Goal: Navigation & Orientation: Find specific page/section

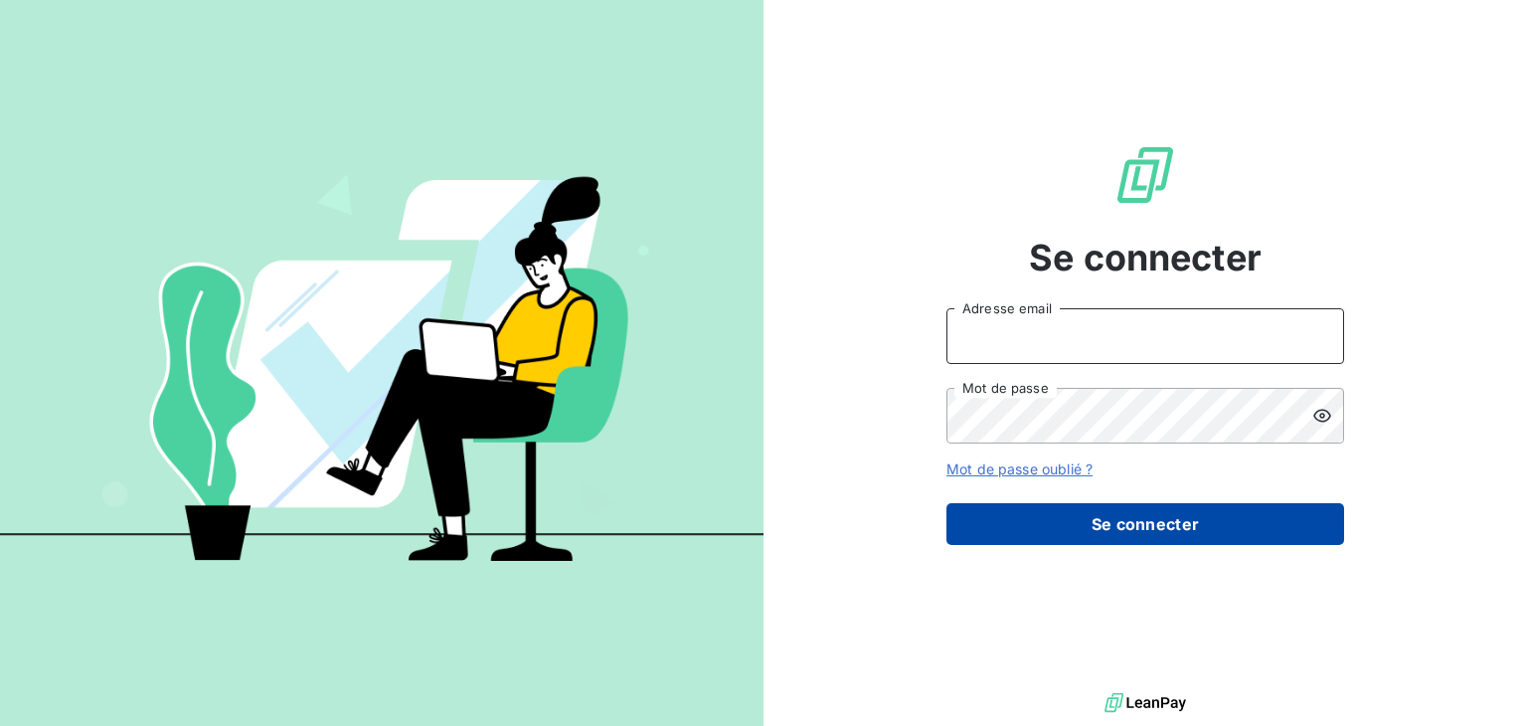
type input "lgfeller@perin.fr"
click at [1238, 530] on button "Se connecter" at bounding box center [1146, 524] width 398 height 42
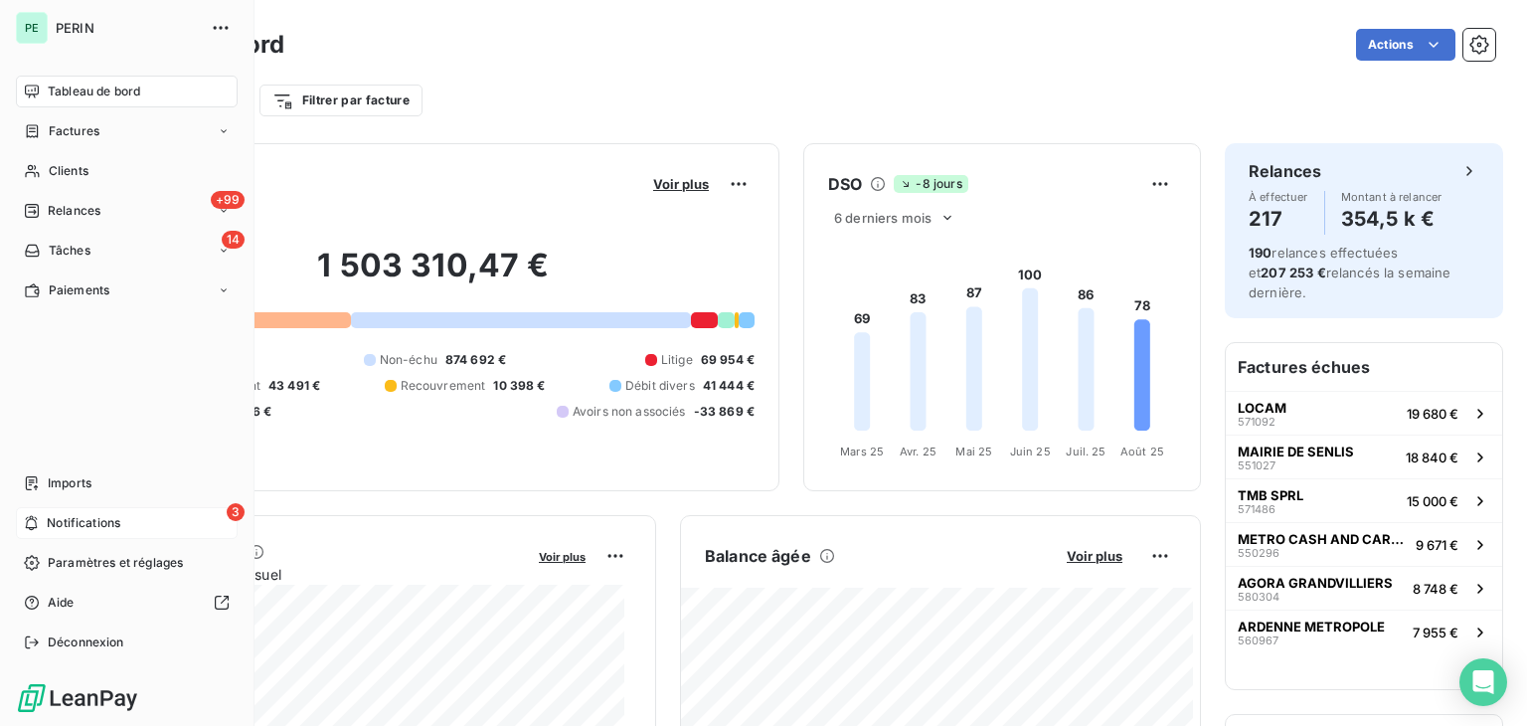
click at [43, 522] on div "3 Notifications" at bounding box center [127, 523] width 222 height 32
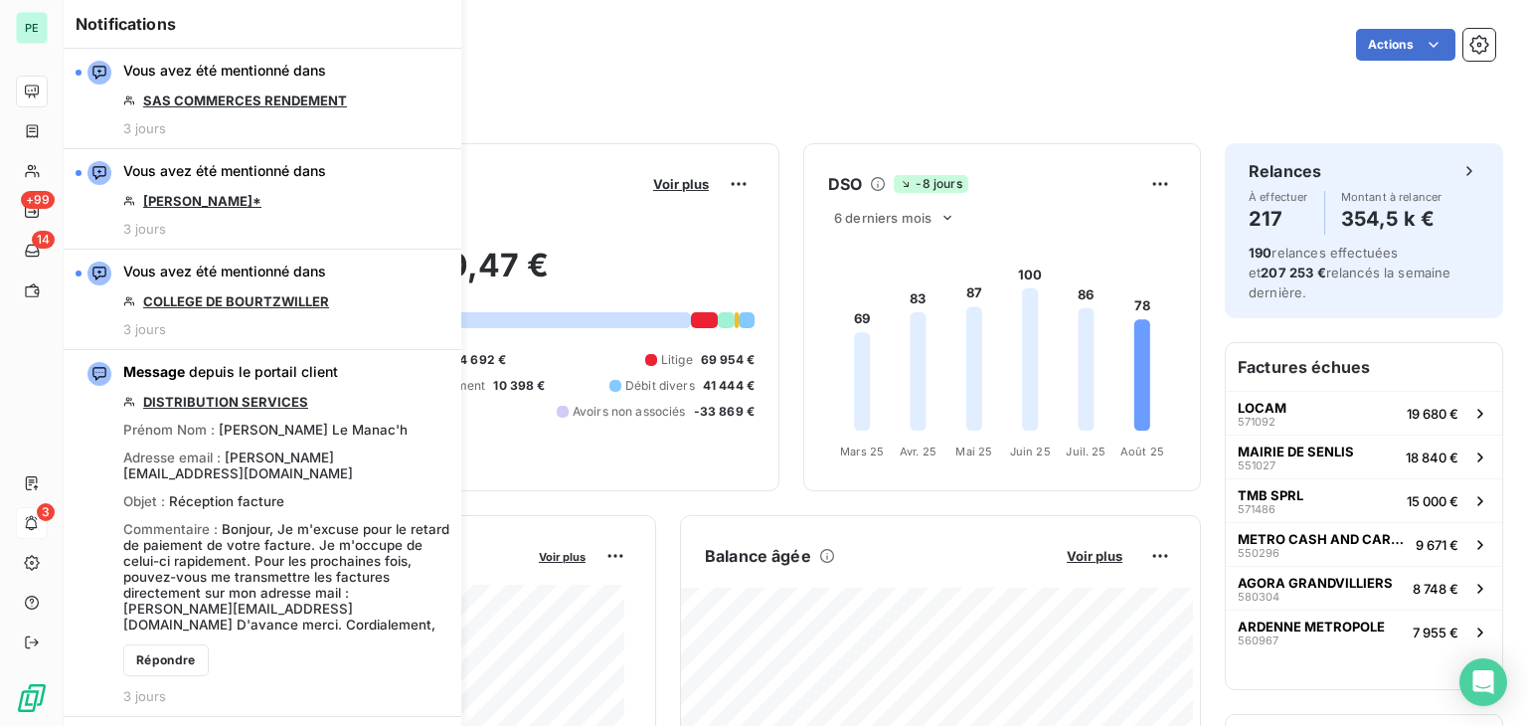
click at [545, 103] on div "Filtrer par client Filtrer par facture" at bounding box center [795, 101] width 1400 height 38
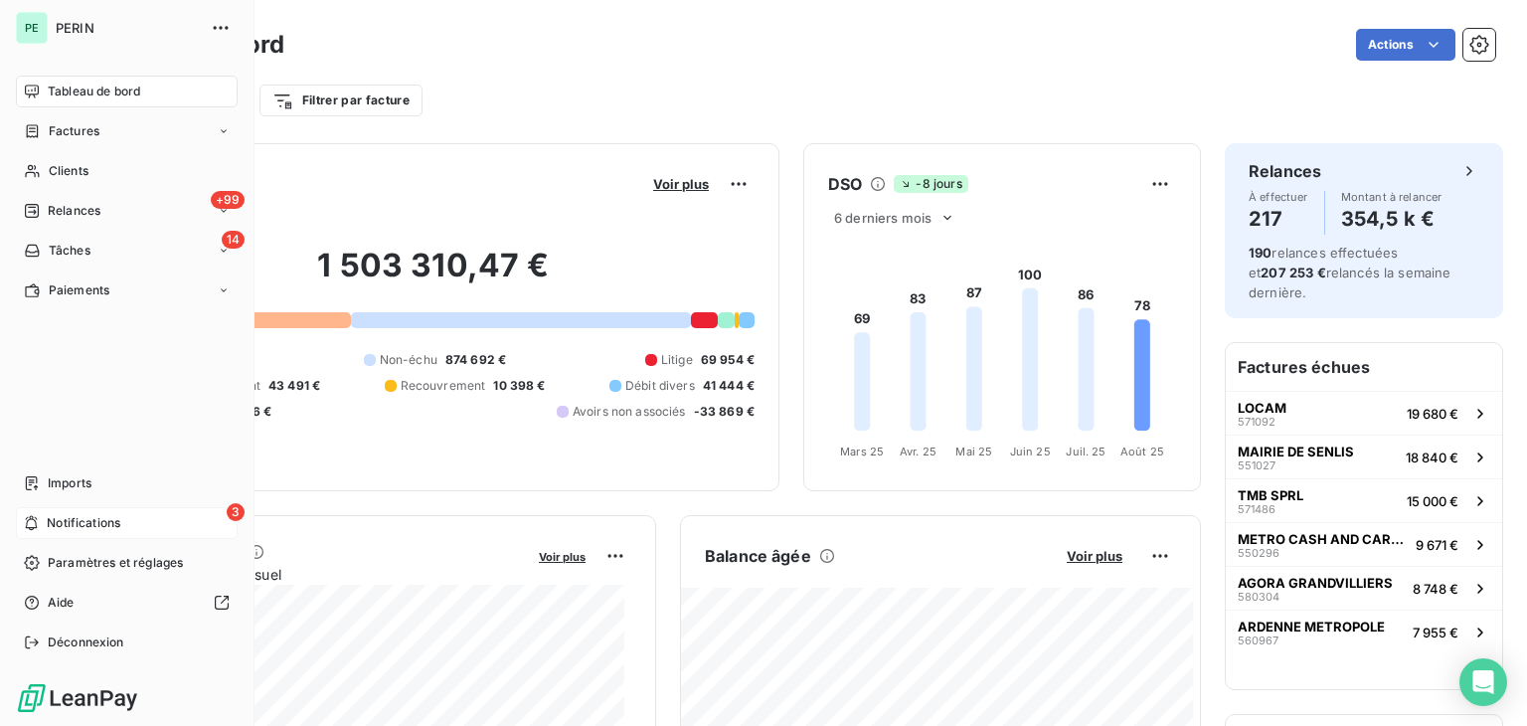
click at [40, 311] on div "Tableau de bord Factures Clients +99 Relances 14 Tâches Paiements Imports 3 Not…" at bounding box center [127, 367] width 222 height 583
click at [59, 299] on div "Paiements" at bounding box center [127, 290] width 222 height 32
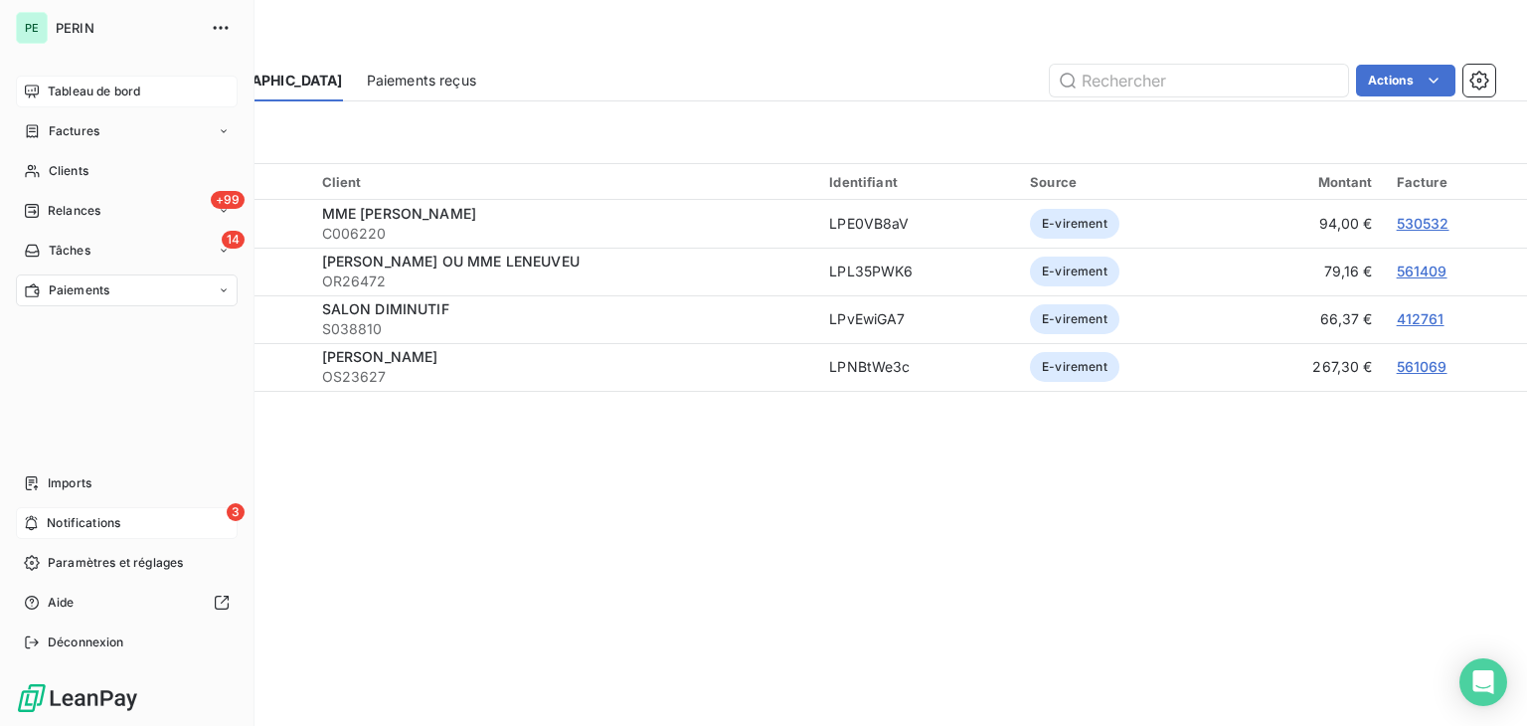
click at [113, 83] on span "Tableau de bord" at bounding box center [94, 92] width 92 height 18
